Goal: Information Seeking & Learning: Learn about a topic

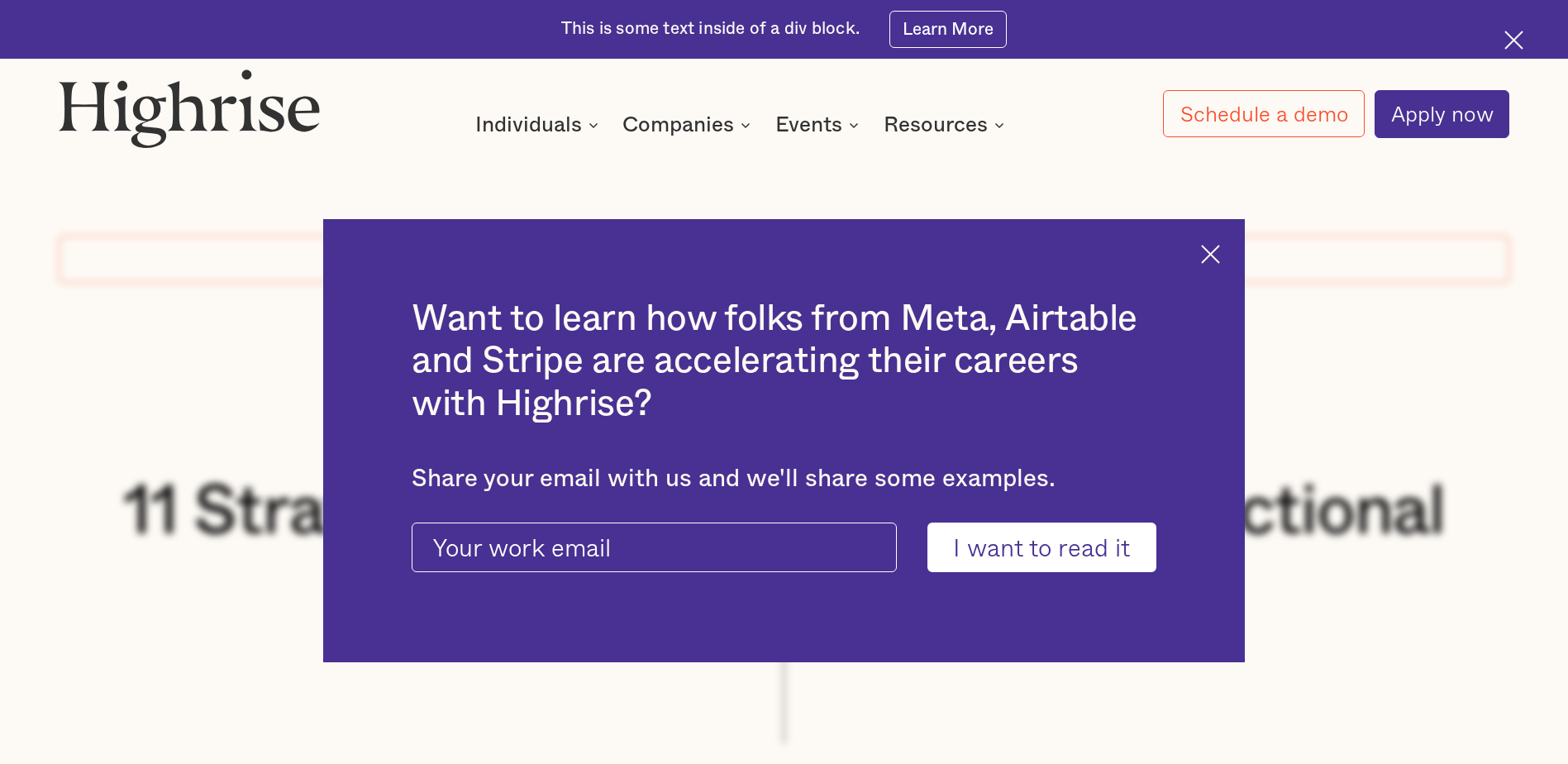
drag, startPoint x: 1222, startPoint y: 250, endPoint x: 1203, endPoint y: 271, distance: 28.3
click at [1220, 250] on img at bounding box center [1210, 254] width 19 height 19
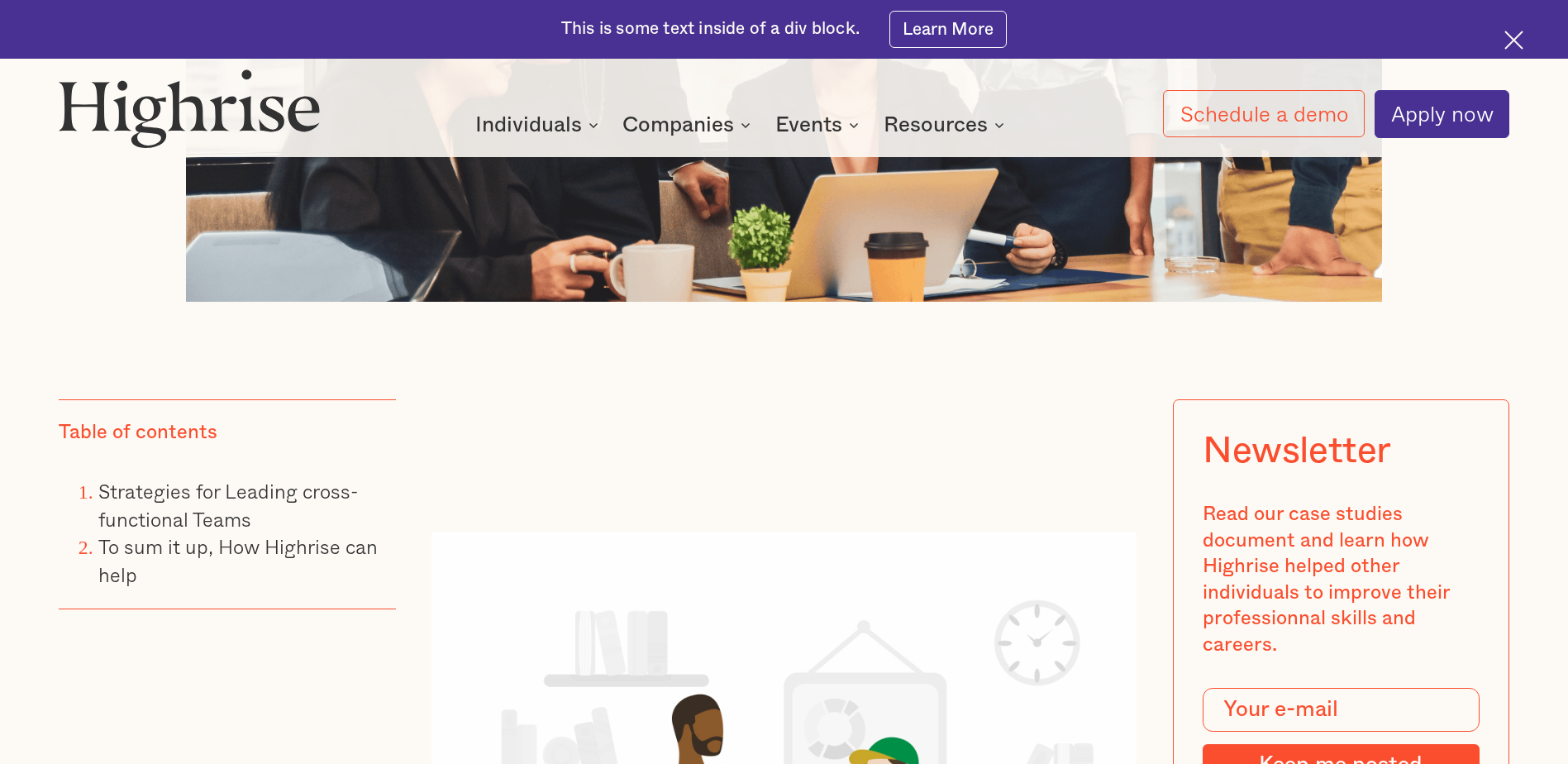
scroll to position [1240, 0]
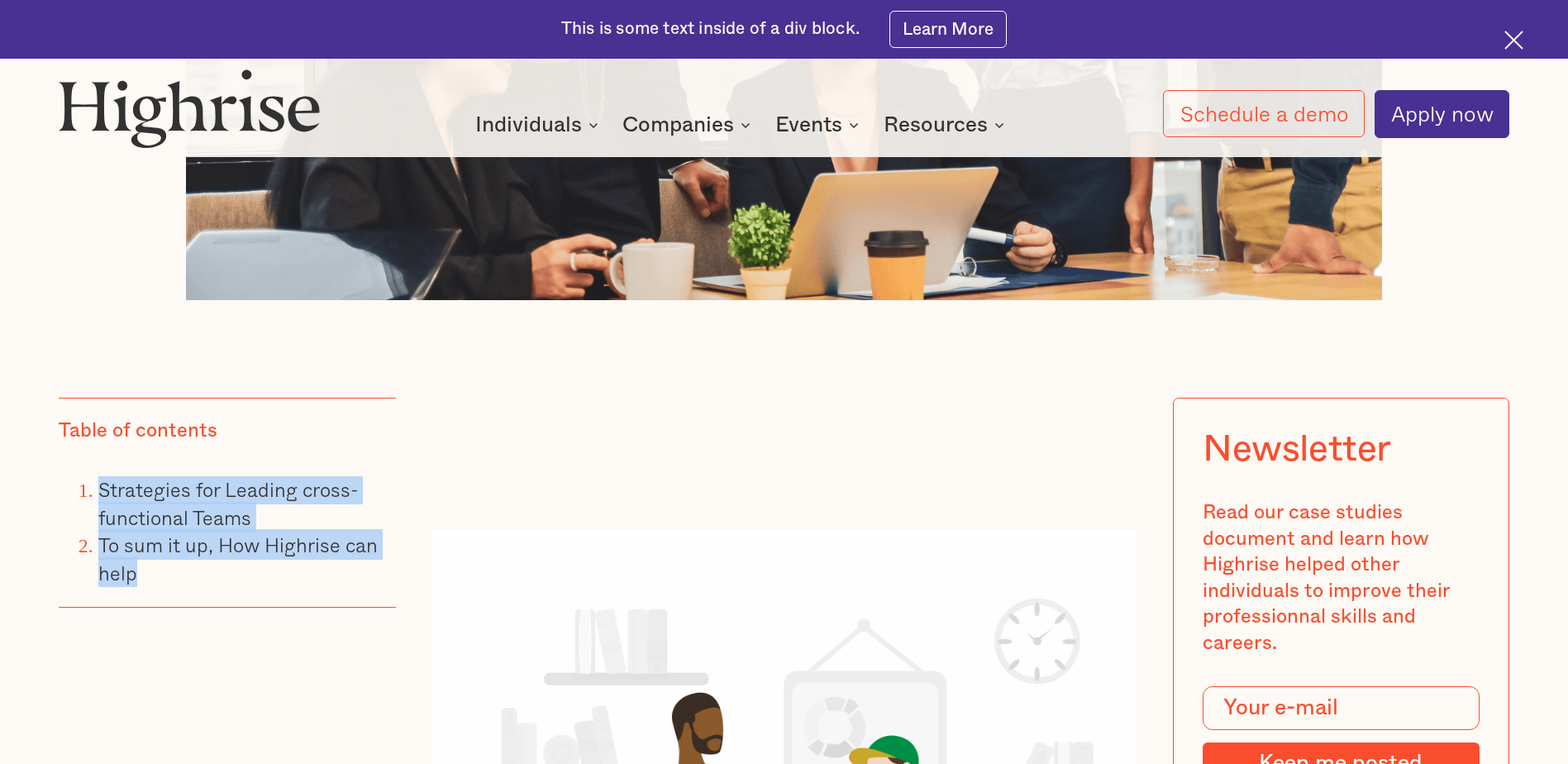
drag, startPoint x: 145, startPoint y: 586, endPoint x: 97, endPoint y: 499, distance: 99.4
click at [97, 499] on ol "Strategies for Leading cross-functional Teams To sum it up, How Highrise can he…" at bounding box center [227, 532] width 338 height 111
copy ol "Strategies for Leading cross-functional Teams To sum it up, How Highrise can he…"
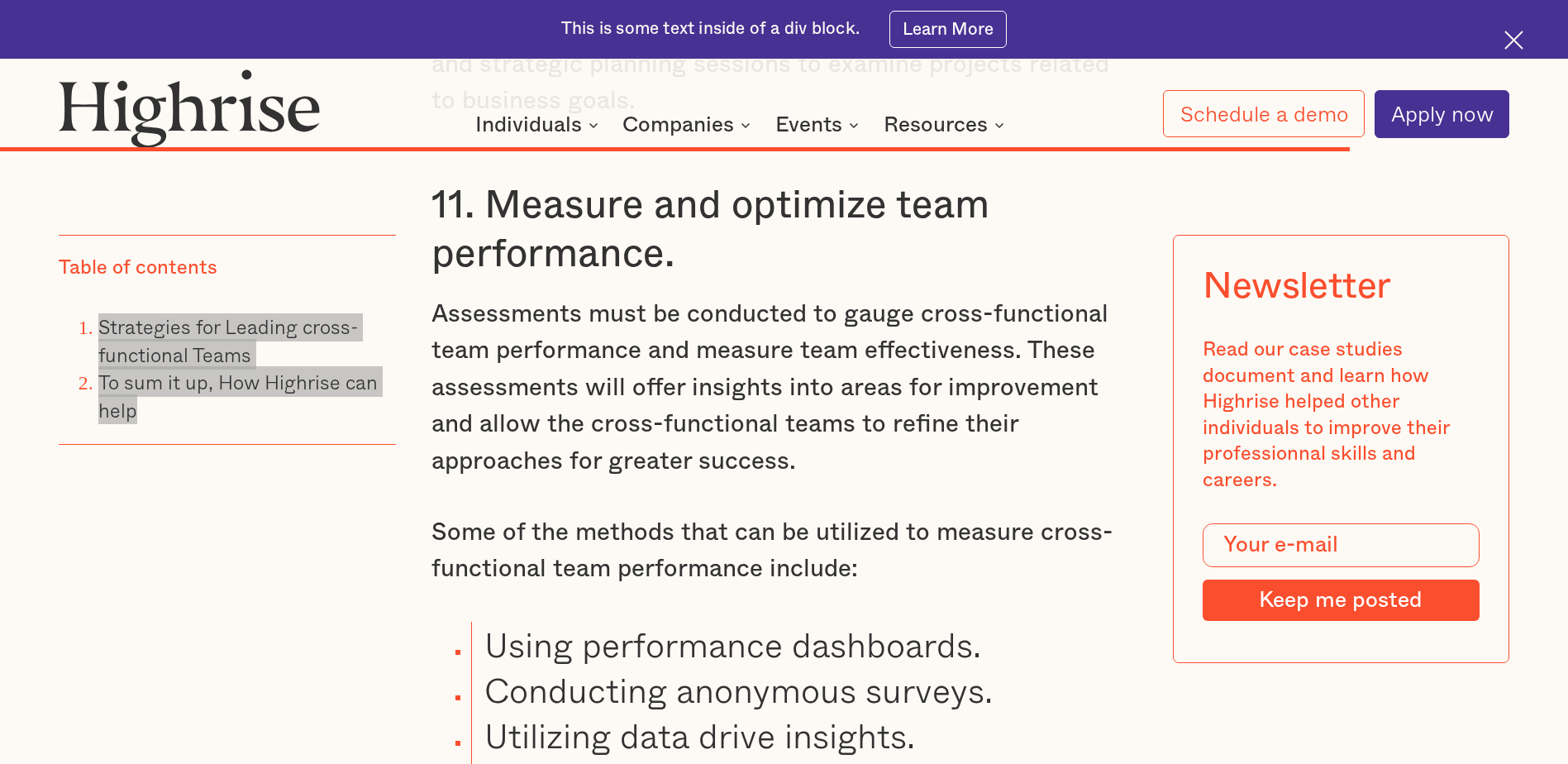
scroll to position [16455, 0]
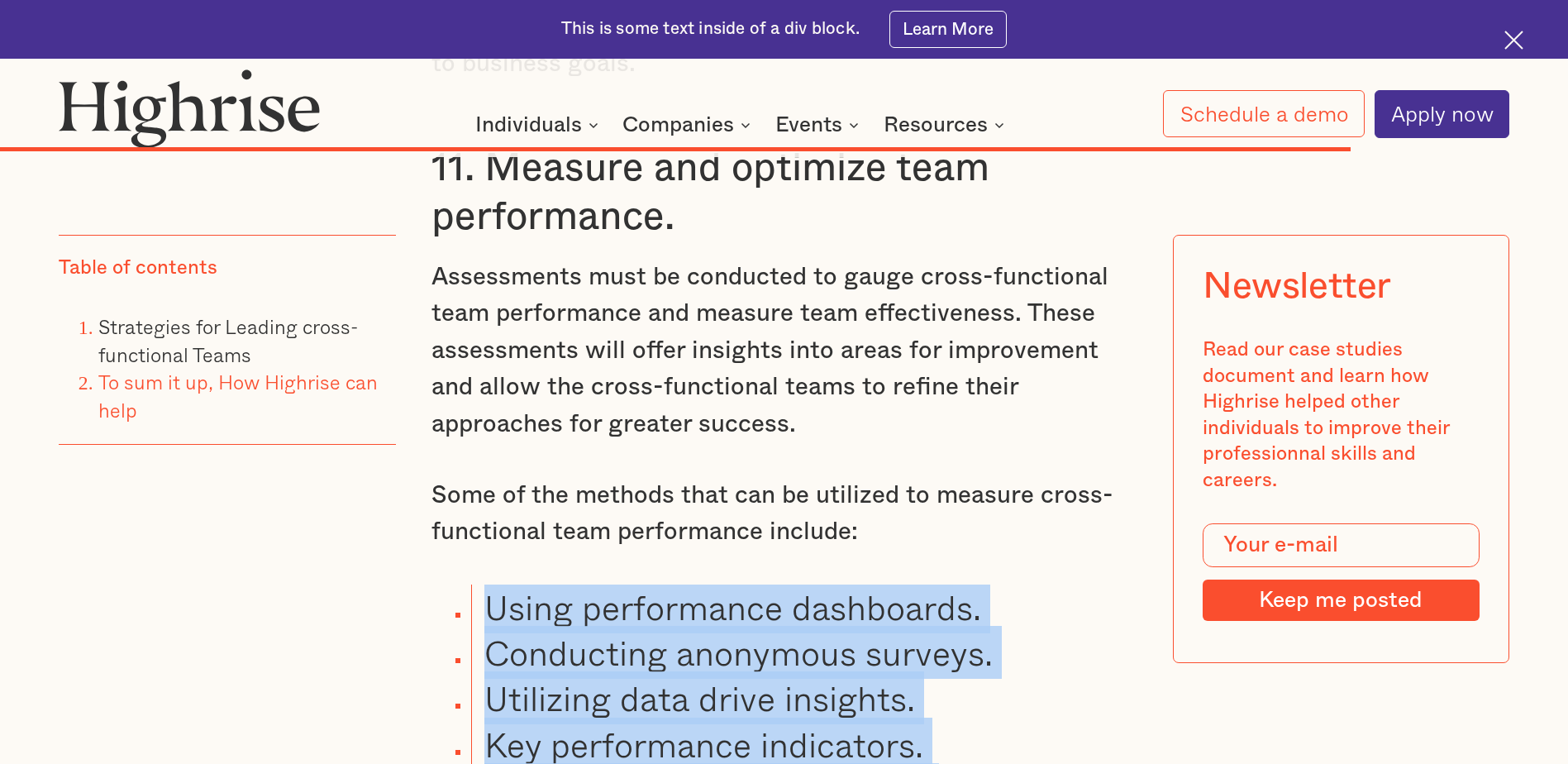
drag, startPoint x: 935, startPoint y: 687, endPoint x: 482, endPoint y: 509, distance: 486.7
click at [482, 584] on ul "Using performance dashboards. Conducting anonymous surveys. Utilizing data driv…" at bounding box center [769, 698] width 734 height 228
copy ul "Using performance dashboards. Conducting anonymous surveys. Utilizing data driv…"
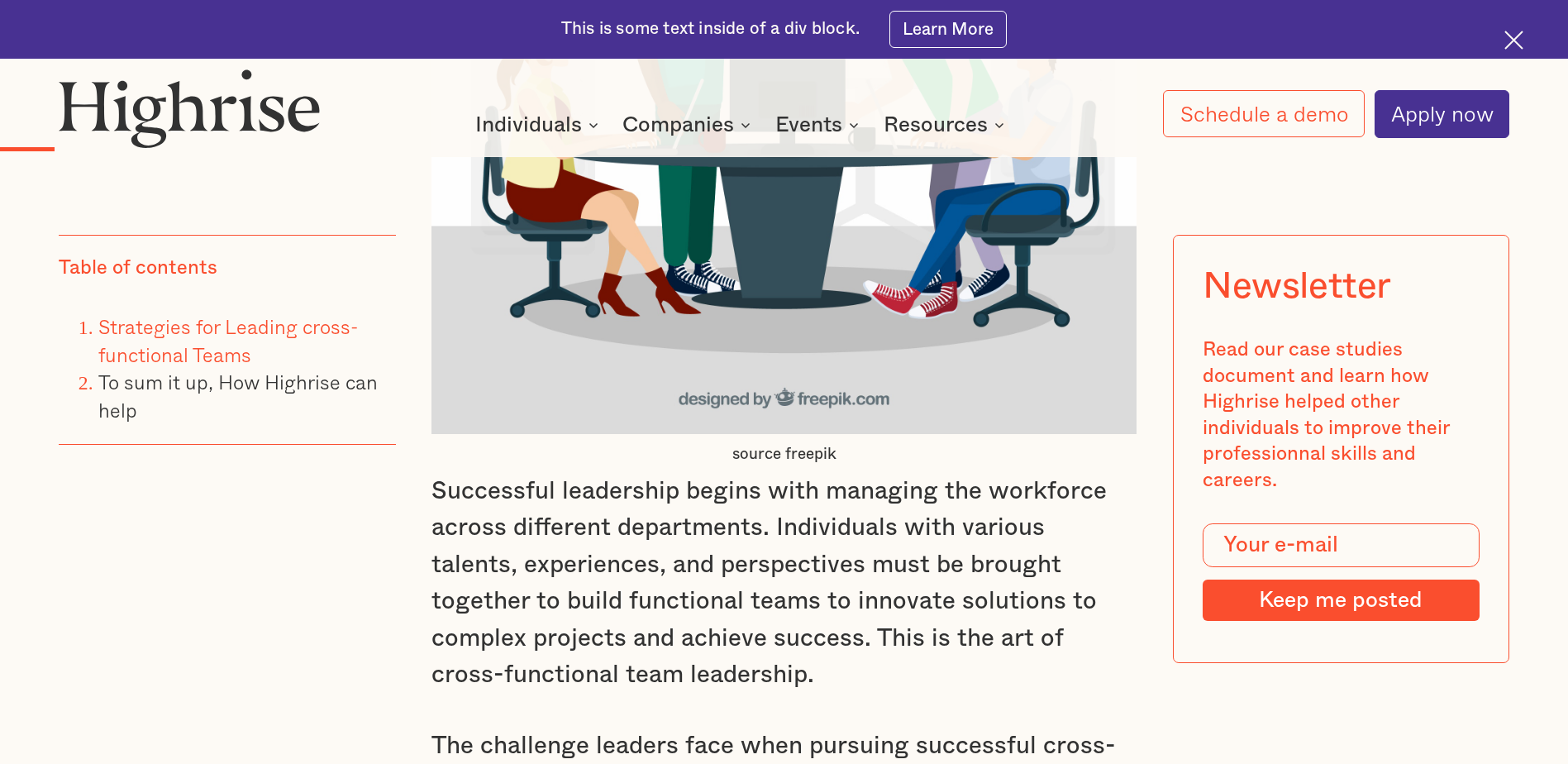
scroll to position [2033, 0]
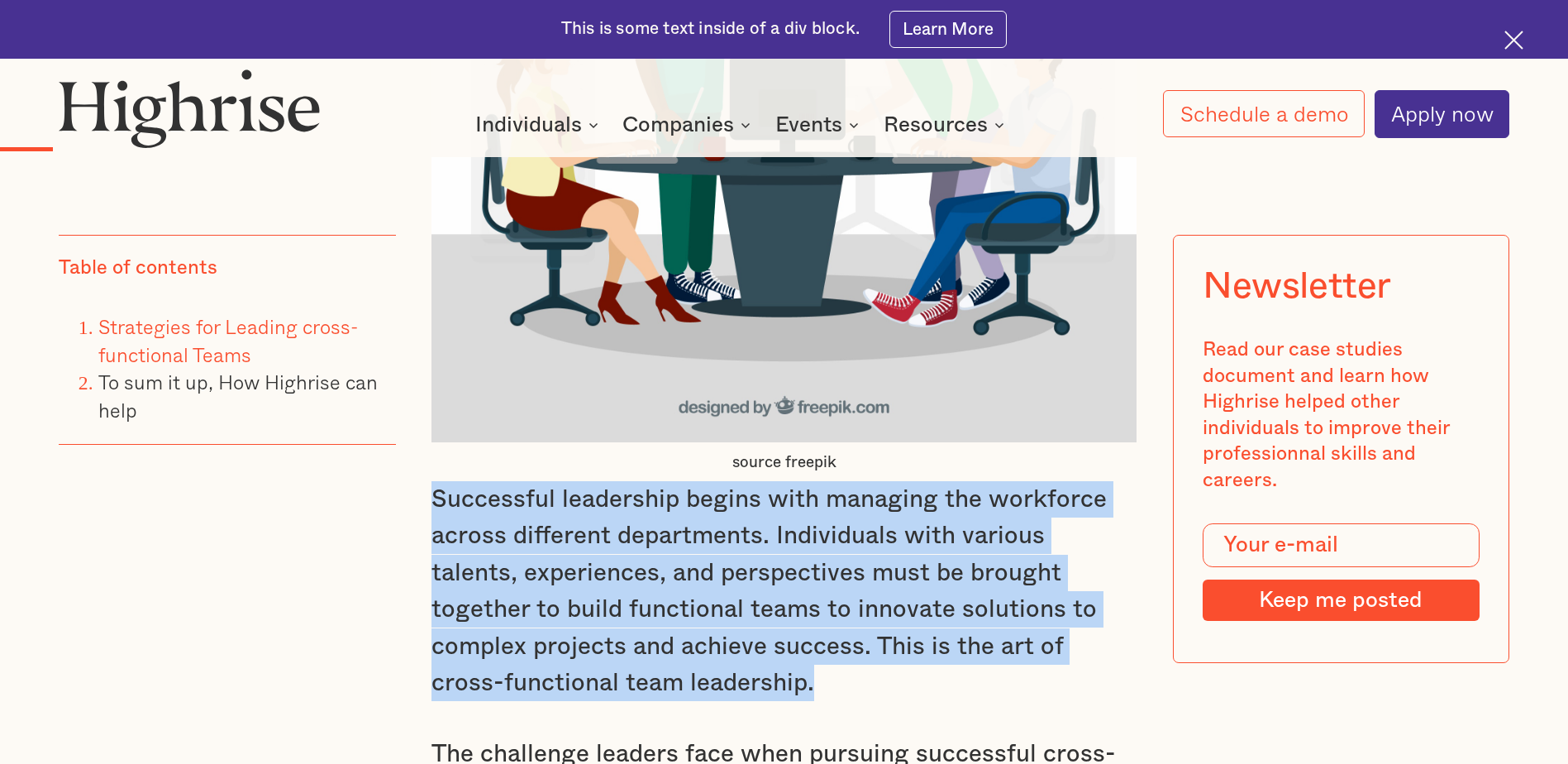
drag, startPoint x: 722, startPoint y: 693, endPoint x: 427, endPoint y: 518, distance: 343.0
copy p "Successful leadership begins with managing the workforce across different depar…"
